Goal: Complete application form: Complete application form

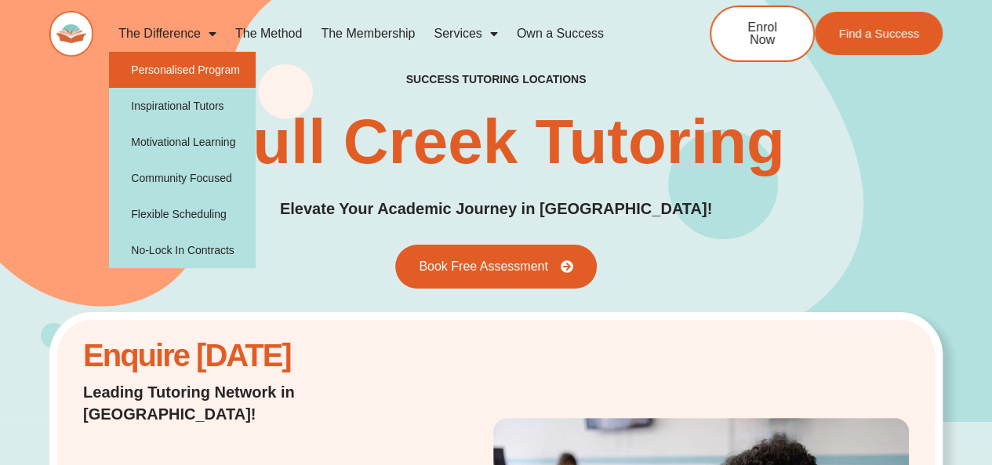
click at [179, 73] on link "Personalised Program" at bounding box center [182, 70] width 147 height 36
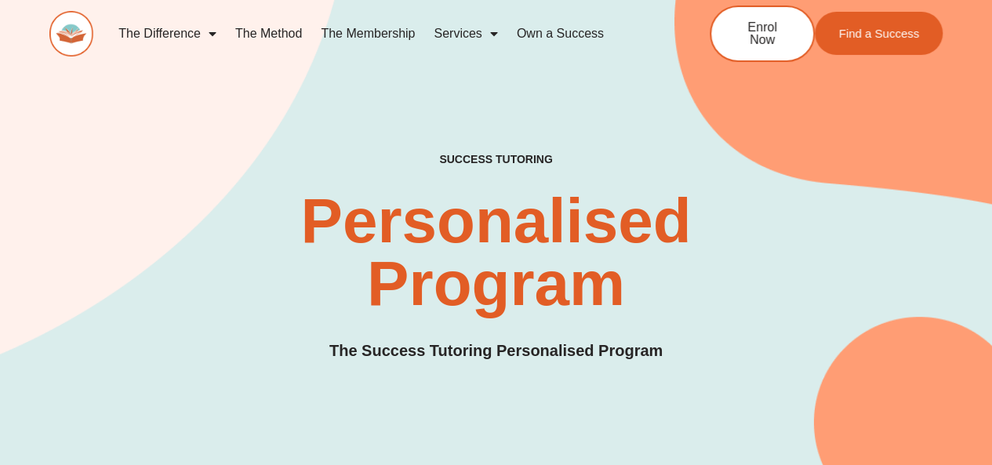
click at [274, 34] on link "The Method" at bounding box center [268, 34] width 85 height 36
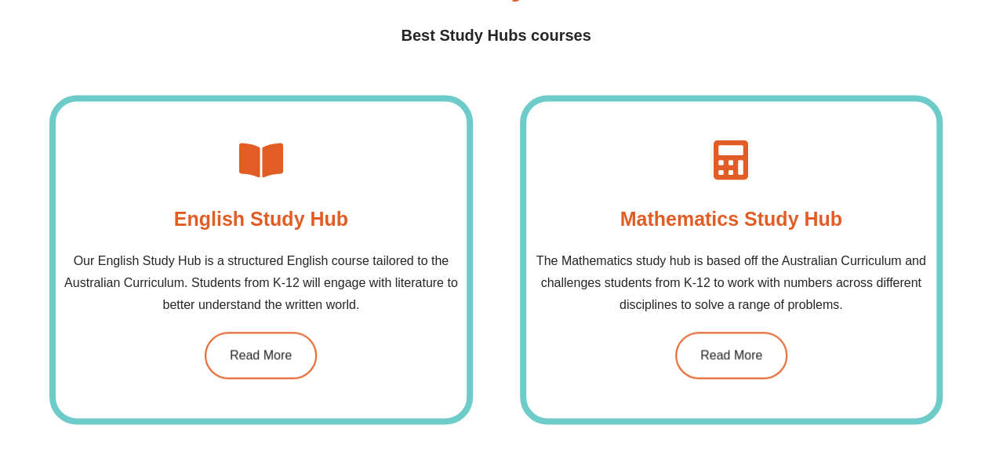
scroll to position [1167, 0]
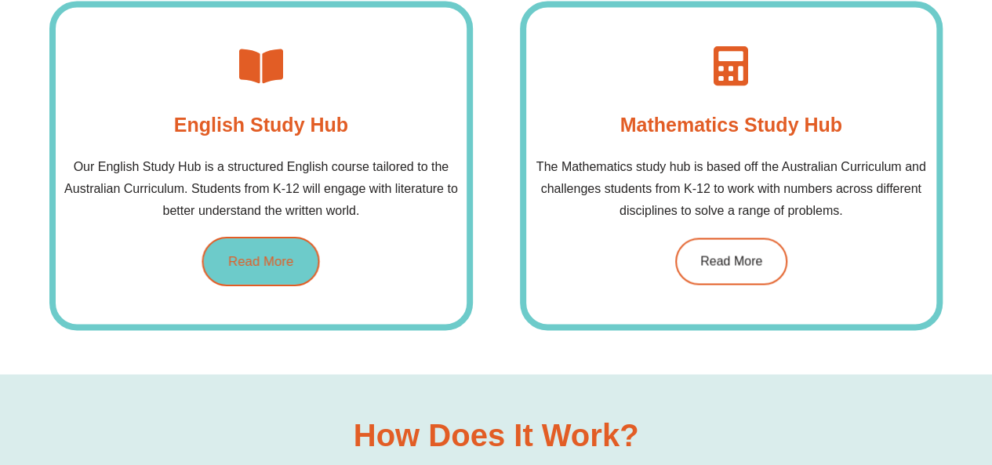
click at [256, 257] on span "Read More" at bounding box center [260, 260] width 65 height 13
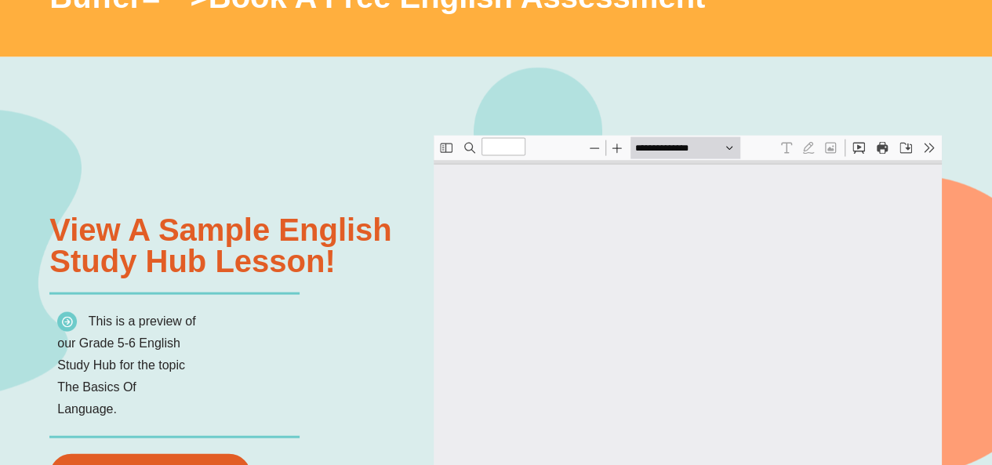
scroll to position [1632, 0]
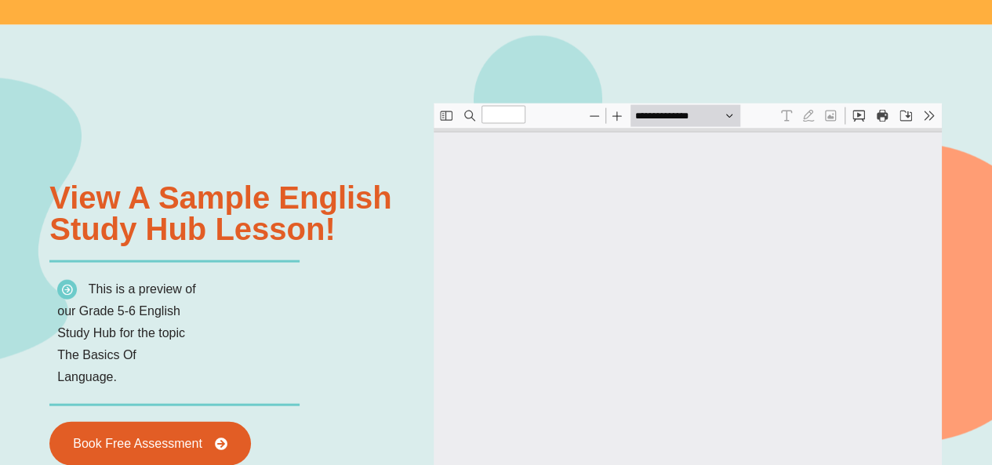
type input "*"
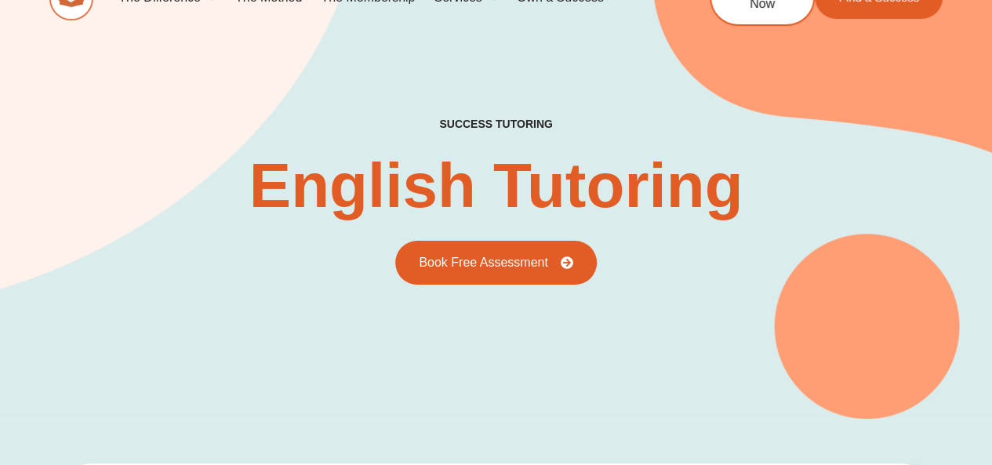
scroll to position [0, 0]
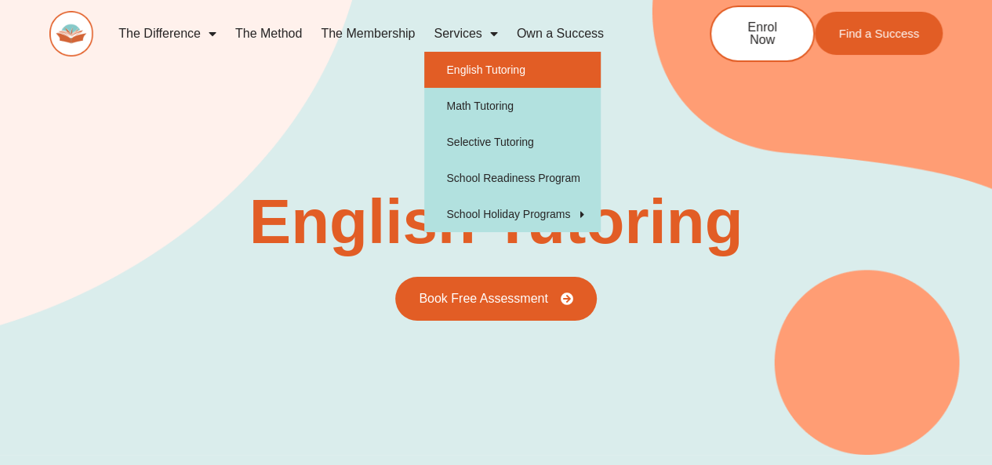
click at [448, 38] on link "Services" at bounding box center [465, 34] width 82 height 36
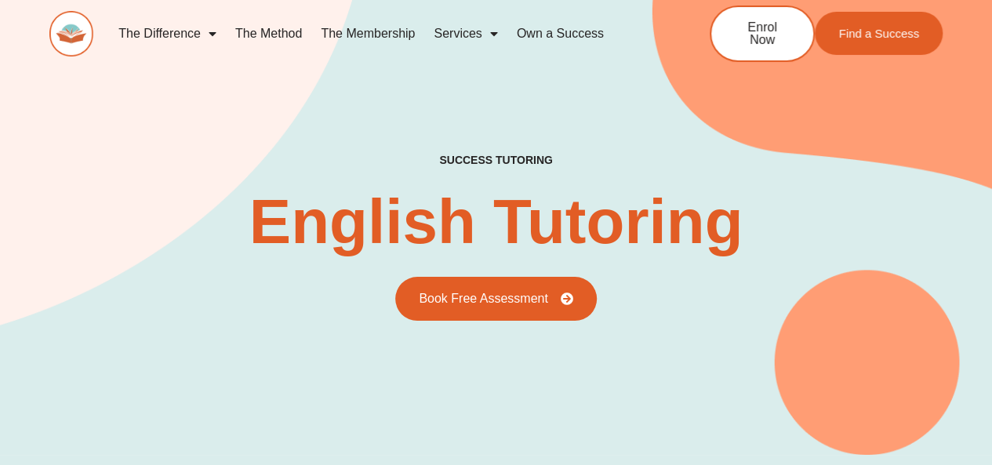
click at [448, 38] on link "Services" at bounding box center [465, 34] width 82 height 36
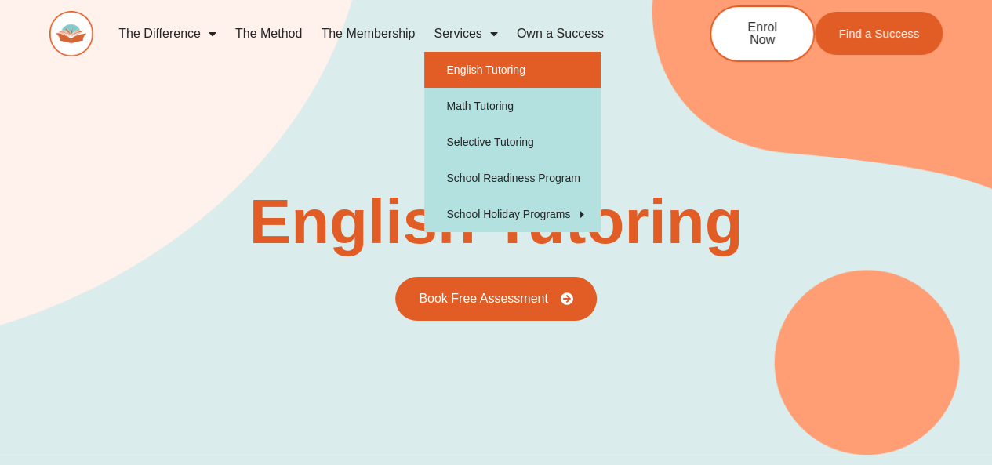
click at [444, 65] on link "English Tutoring" at bounding box center [512, 70] width 176 height 36
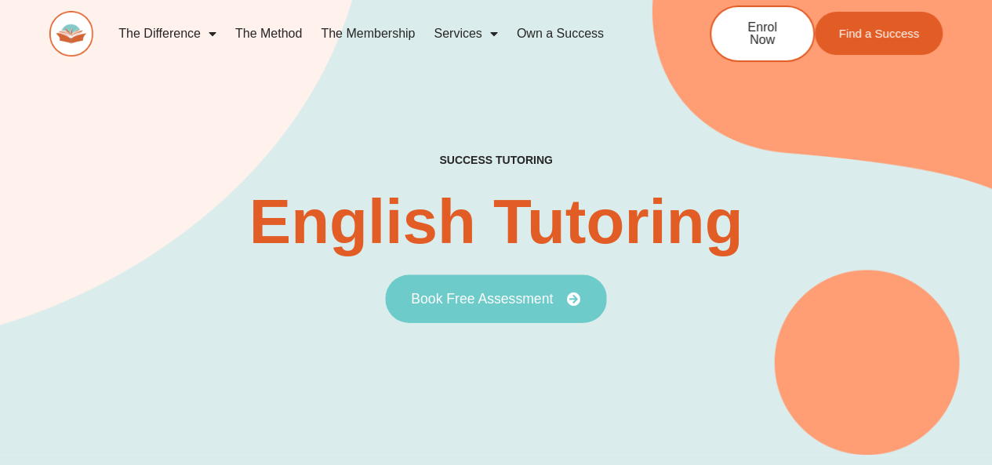
click at [471, 310] on link "Book Free Assessment" at bounding box center [495, 298] width 221 height 49
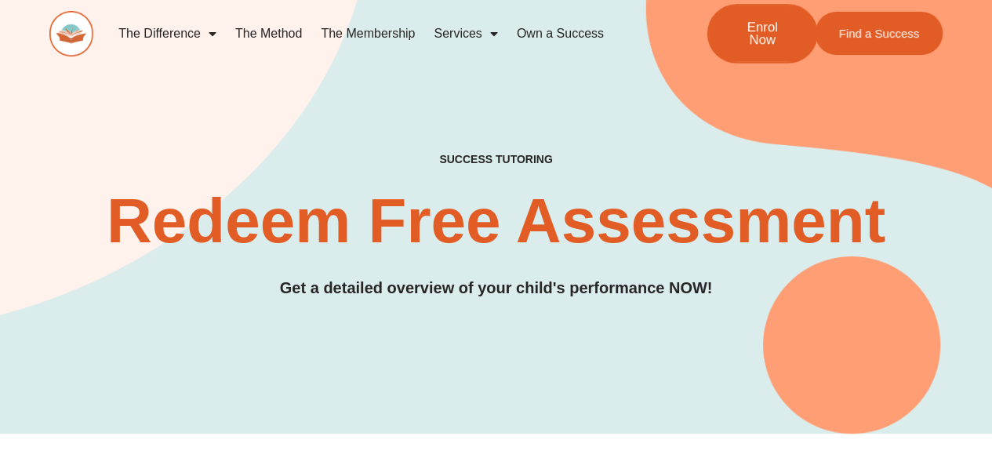
click at [763, 49] on link "Enrol Now" at bounding box center [761, 34] width 111 height 60
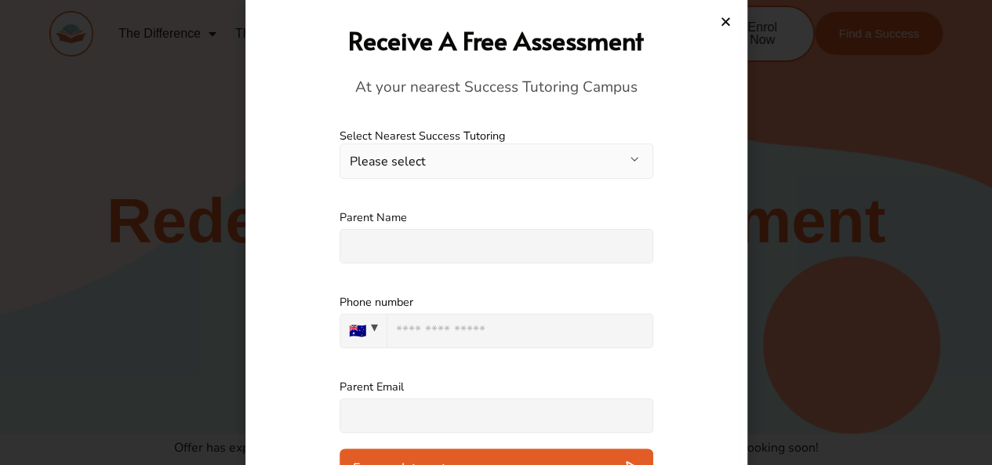
click at [481, 173] on button "Please select" at bounding box center [496, 160] width 314 height 35
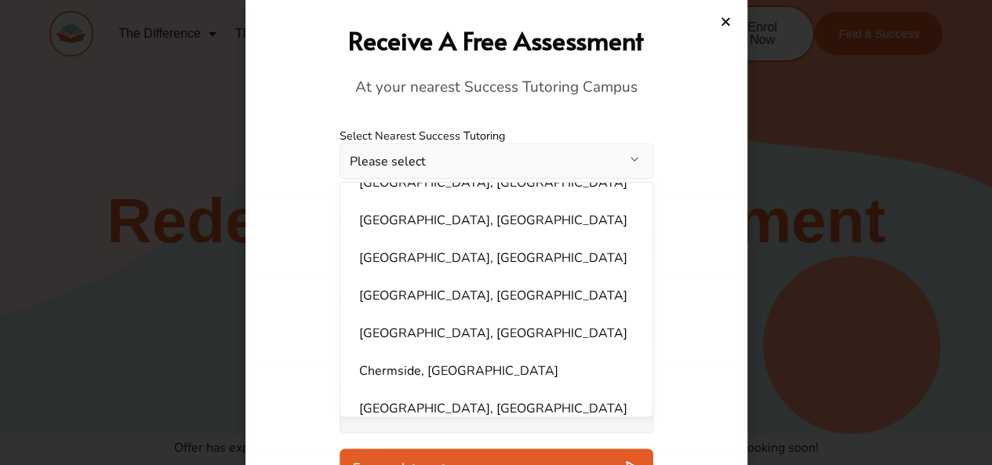
scroll to position [106, 0]
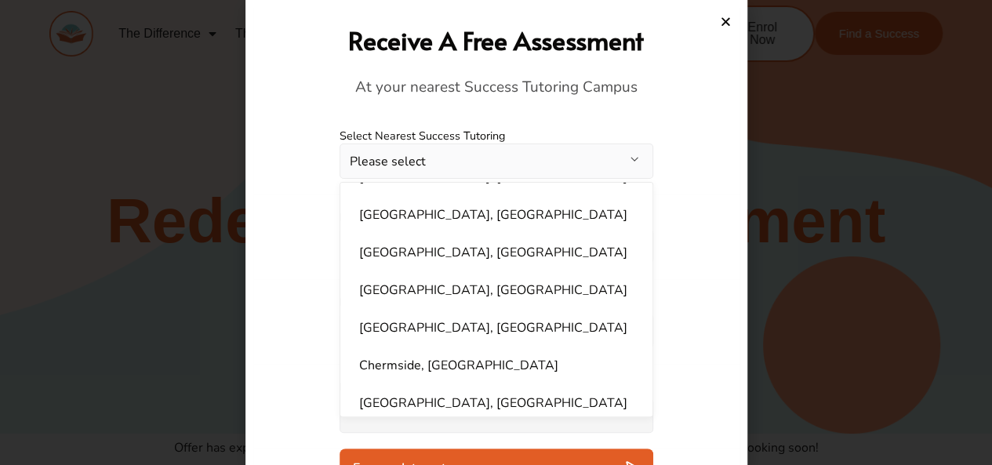
click at [373, 302] on li "[GEOGRAPHIC_DATA], [GEOGRAPHIC_DATA]" at bounding box center [496, 289] width 293 height 31
select select "**********"
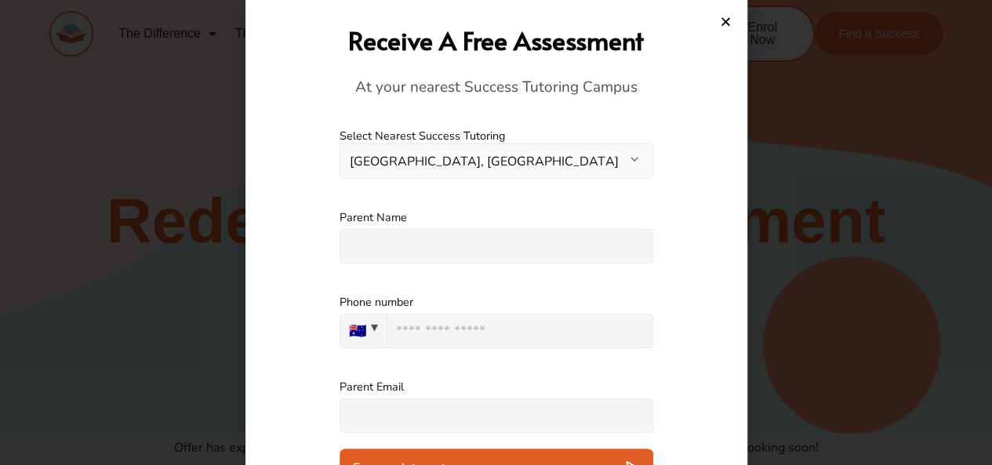
click at [365, 255] on input "text" at bounding box center [496, 246] width 314 height 34
type input "**********"
click at [406, 325] on input "***" at bounding box center [520, 331] width 267 height 34
type input "**********"
click at [568, 421] on input "text" at bounding box center [496, 415] width 314 height 34
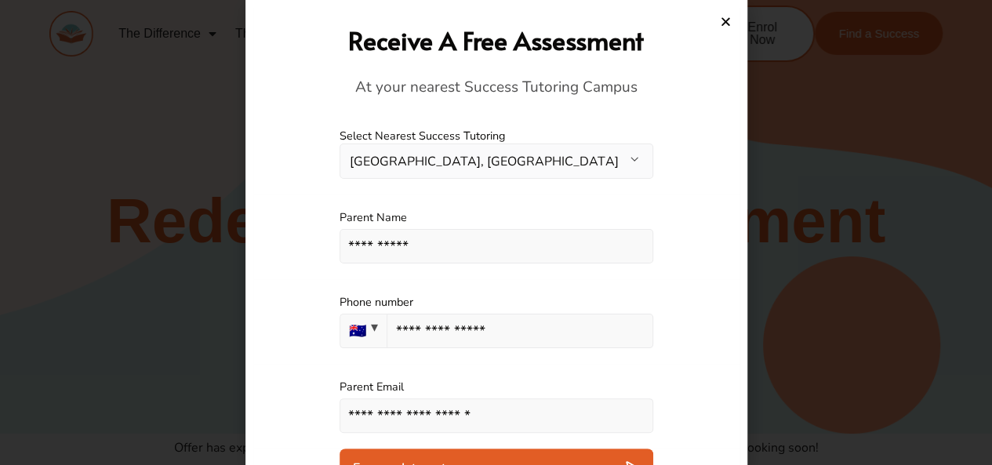
type input "**********"
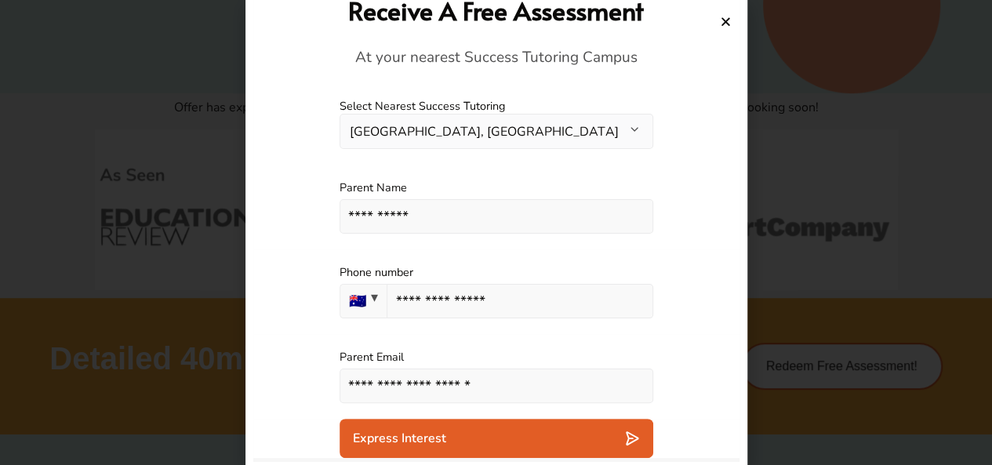
scroll to position [34, 0]
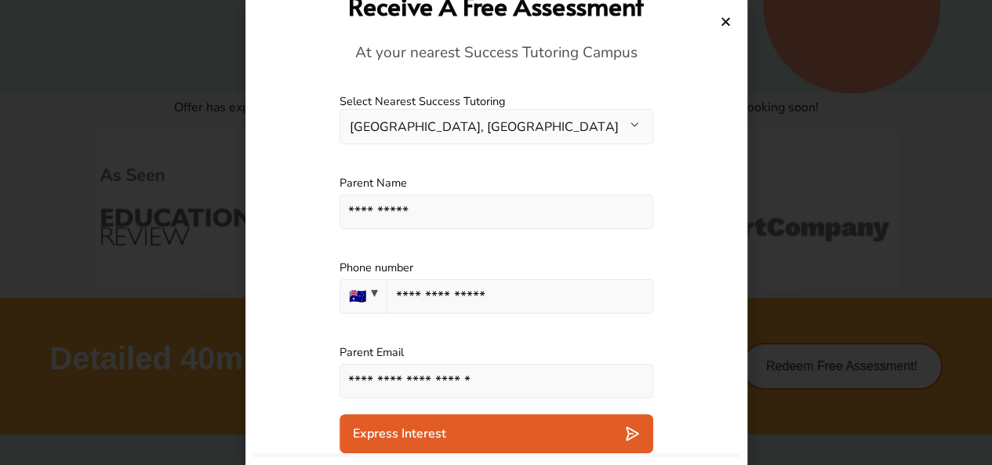
click at [611, 434] on div "Express Interest" at bounding box center [496, 434] width 287 height 16
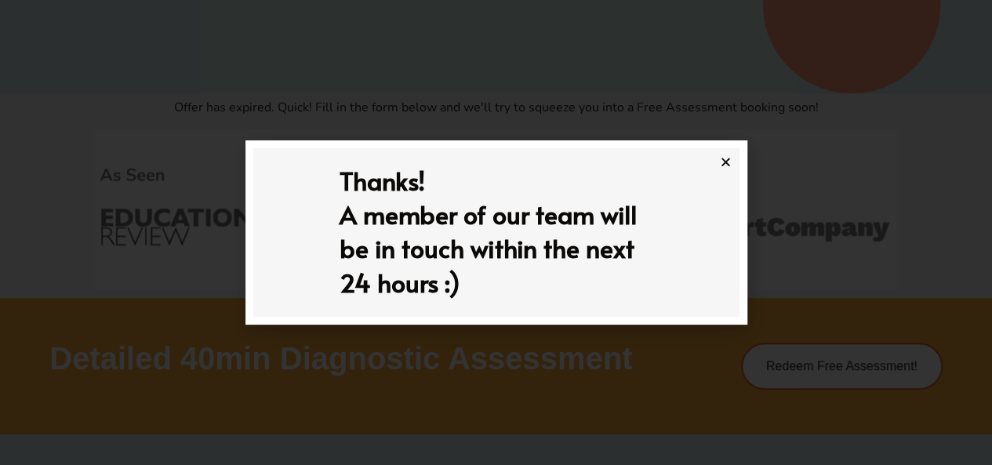
scroll to position [0, 0]
click at [729, 162] on icon "Close" at bounding box center [726, 162] width 12 height 12
